Goal: Task Accomplishment & Management: Use online tool/utility

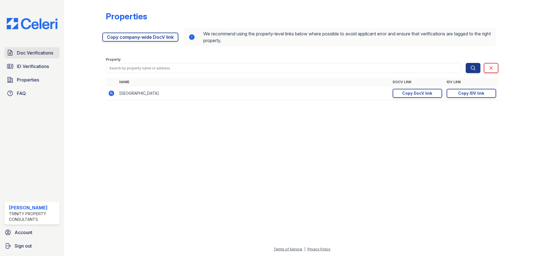
click at [39, 57] on link "Doc Verifications" at bounding box center [31, 52] width 55 height 11
click at [37, 65] on span "ID Verifications" at bounding box center [33, 66] width 32 height 7
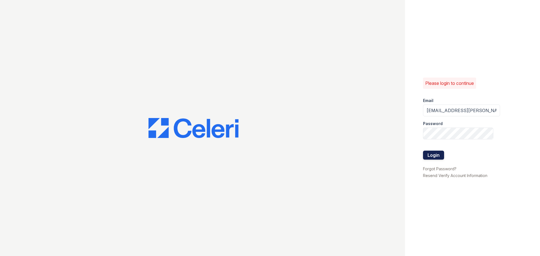
click at [440, 153] on button "Login" at bounding box center [433, 155] width 21 height 9
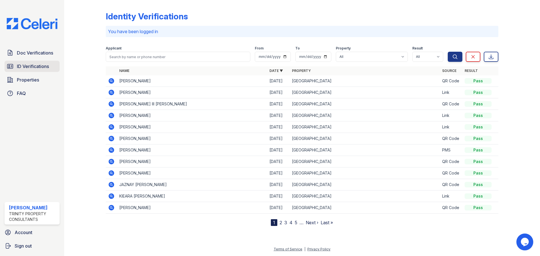
click at [37, 64] on span "ID Verifications" at bounding box center [33, 66] width 32 height 7
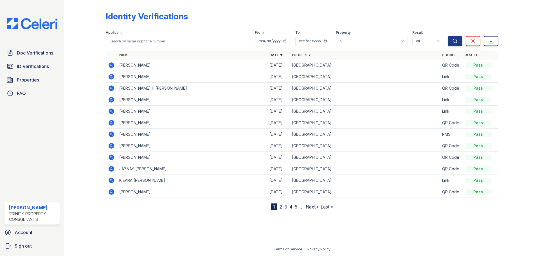
drag, startPoint x: 146, startPoint y: 64, endPoint x: 151, endPoint y: 76, distance: 13.4
click at [151, 76] on table "Name Date ▼ Property Source Result AVA MARIE FERRANTE 09/02/25 ReNew Prairie Pa…" at bounding box center [302, 124] width 392 height 147
click at [151, 77] on td "[PERSON_NAME]" at bounding box center [192, 77] width 150 height 12
